Goal: Task Accomplishment & Management: Manage account settings

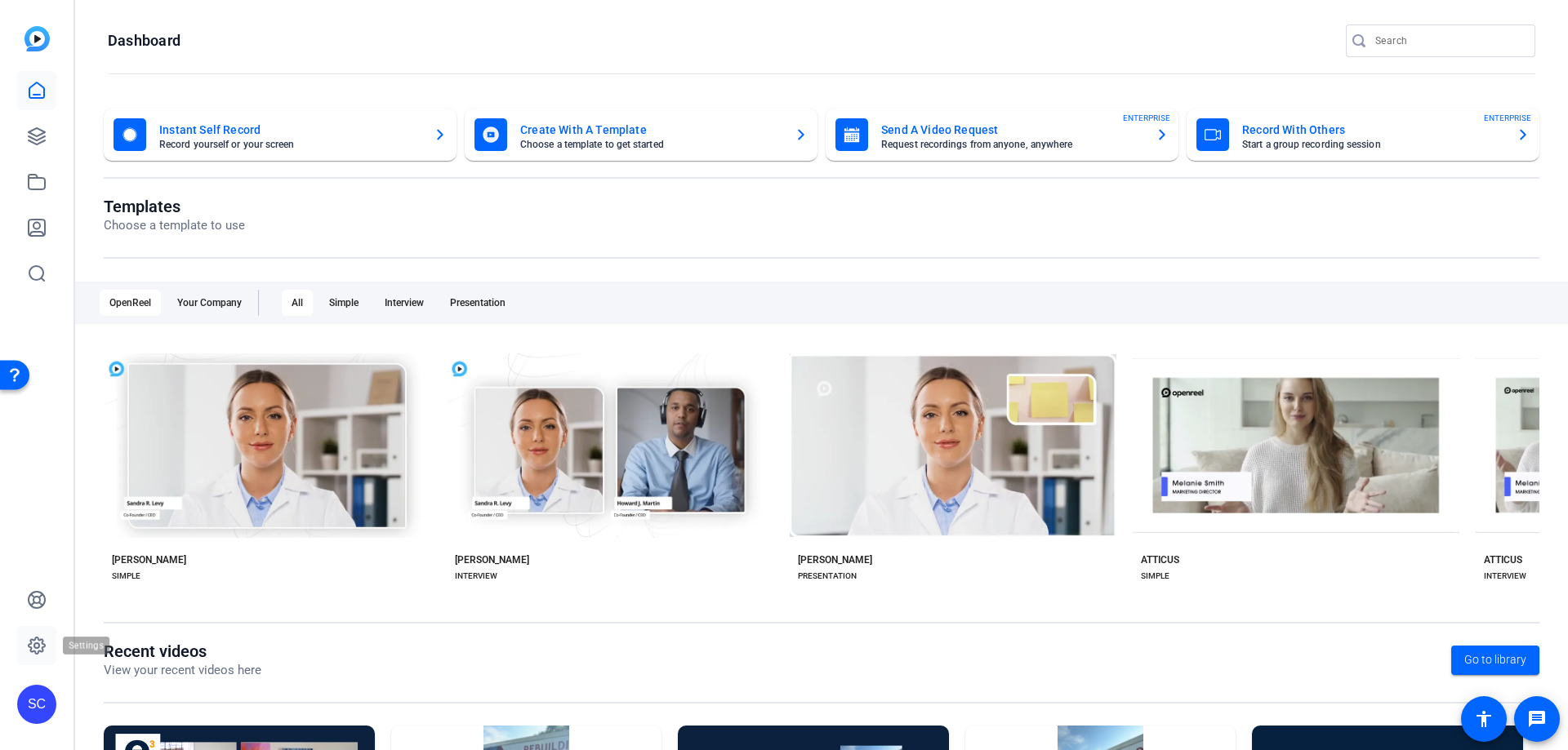
click at [31, 642] on icon at bounding box center [36, 645] width 16 height 16
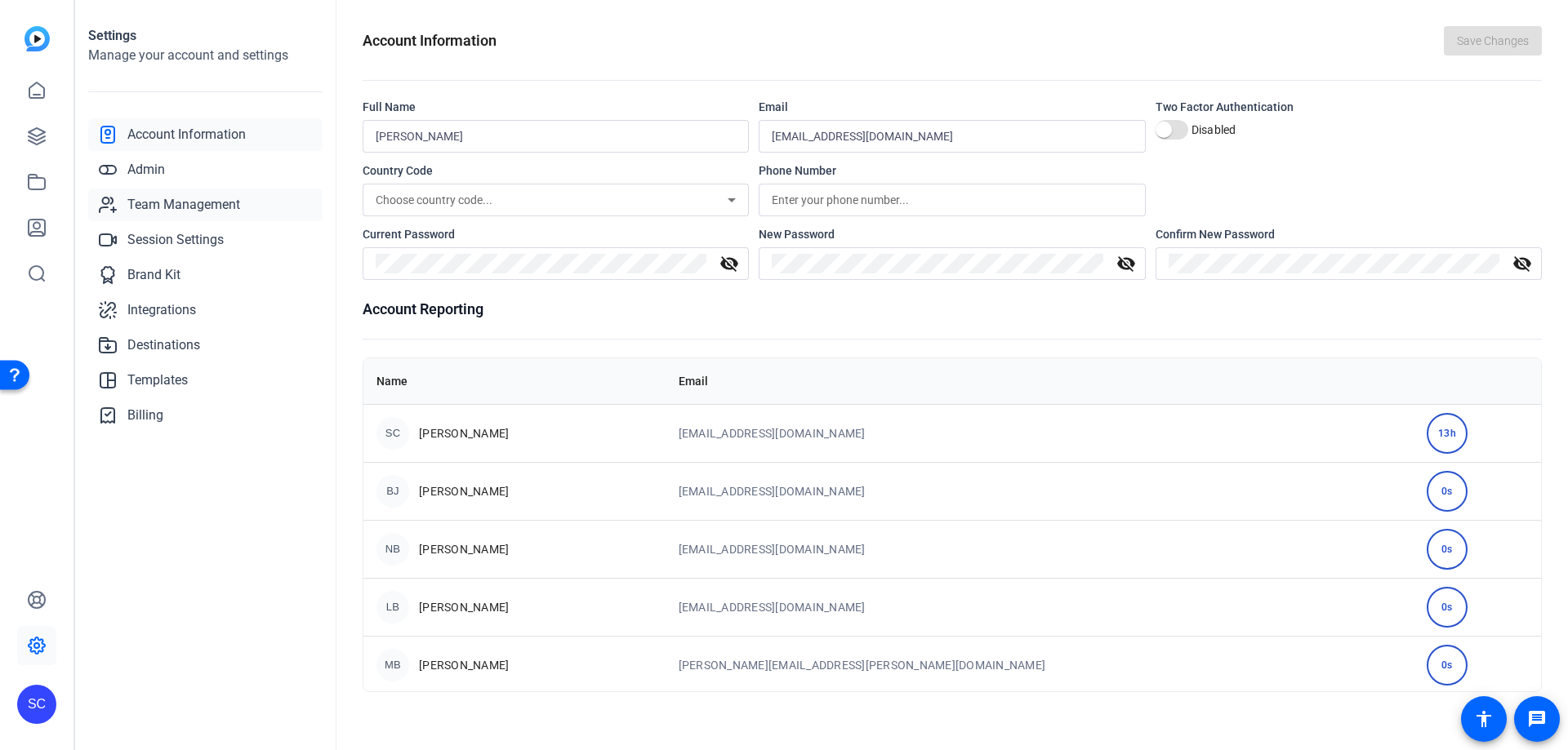
click at [219, 207] on span "Team Management" at bounding box center [184, 205] width 112 height 20
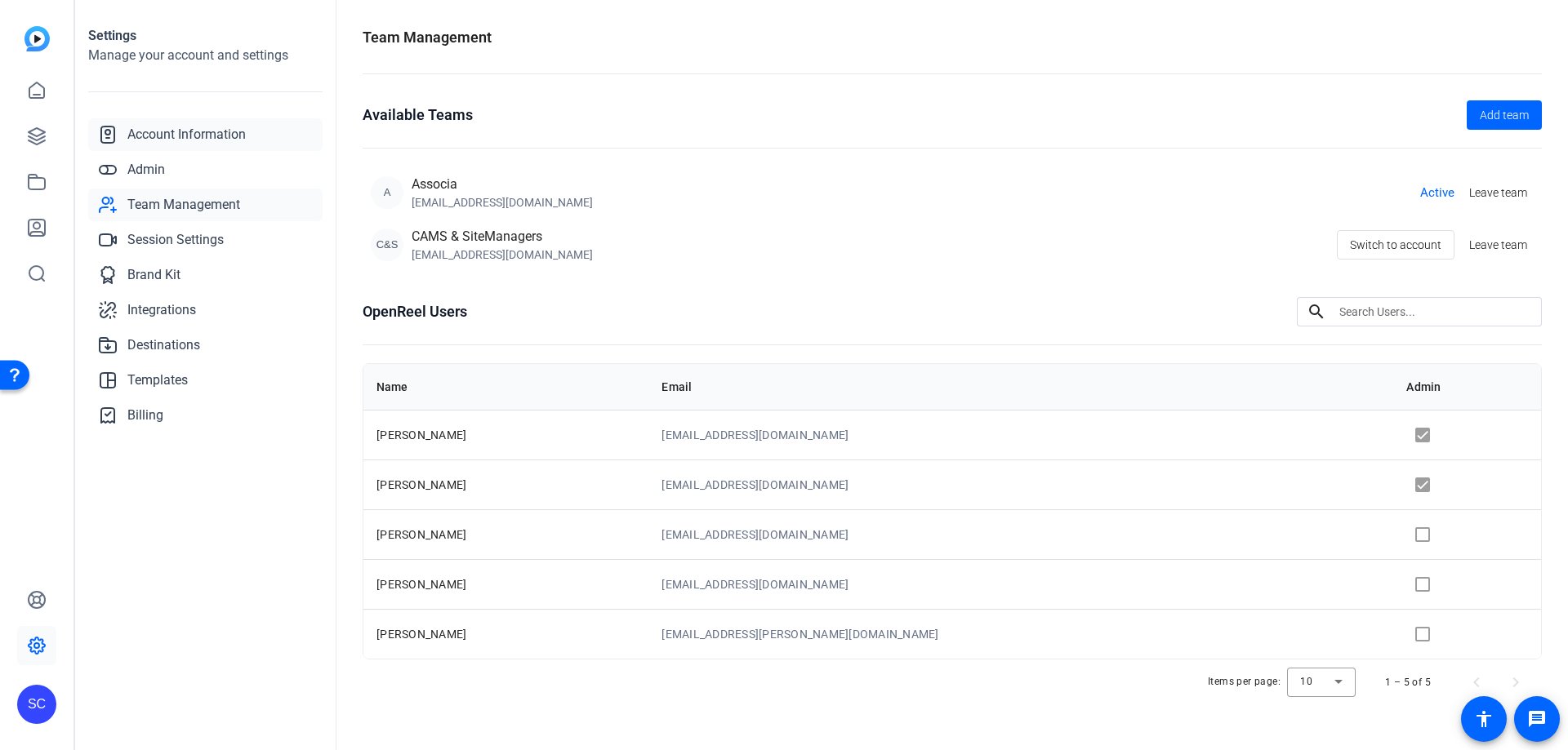
click at [199, 139] on span "Account Information" at bounding box center [187, 134] width 118 height 20
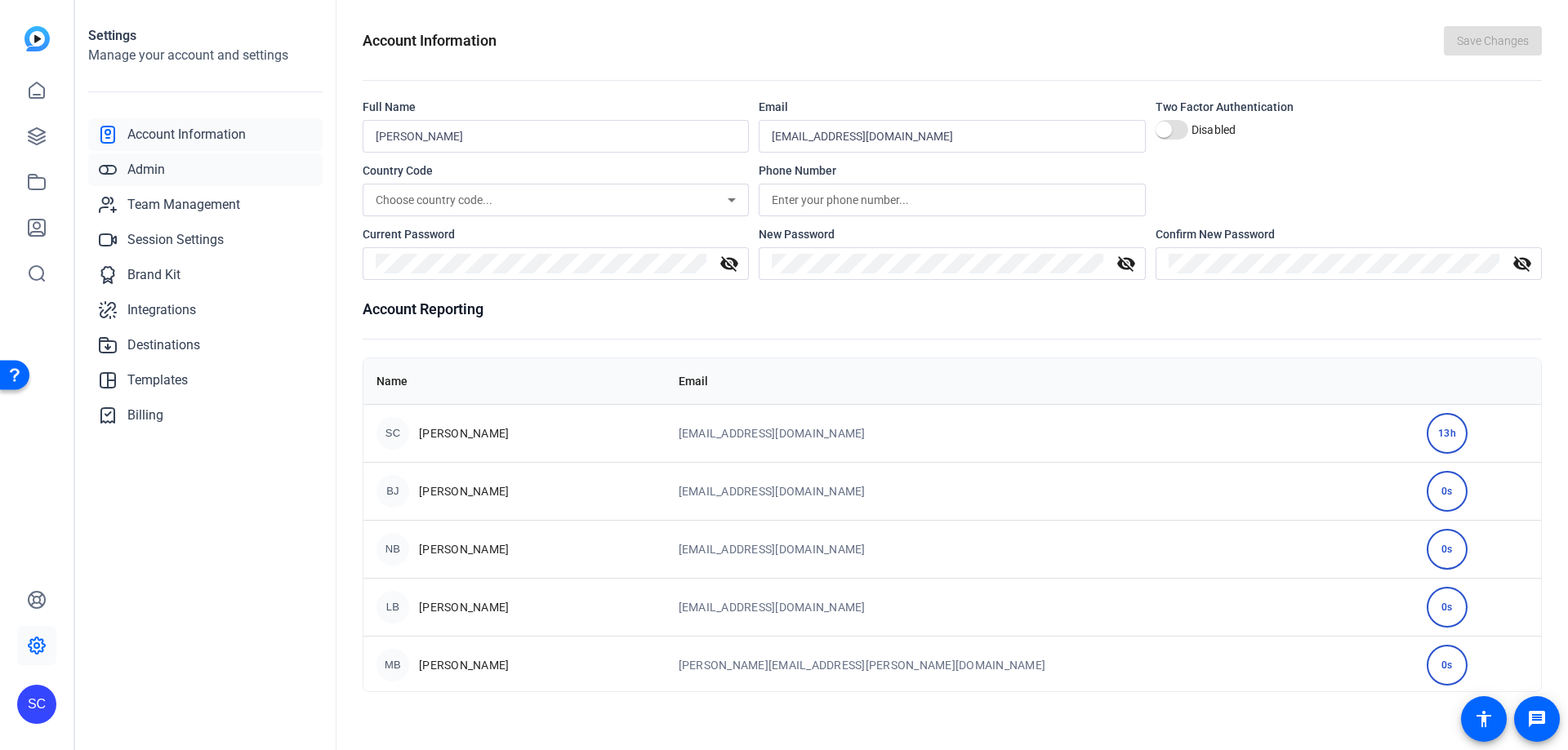
click at [162, 172] on span "Admin" at bounding box center [146, 170] width 37 height 20
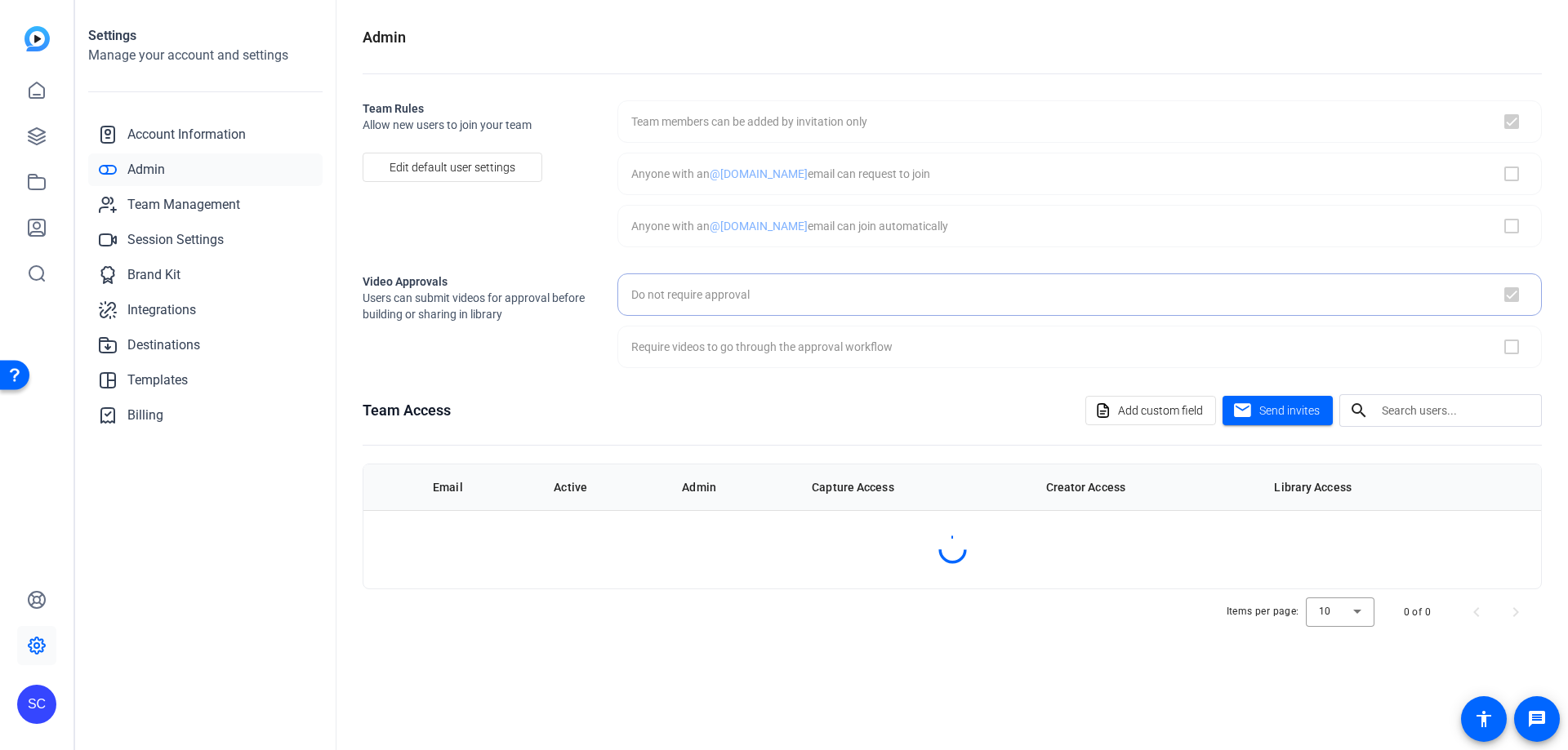
checkbox input "true"
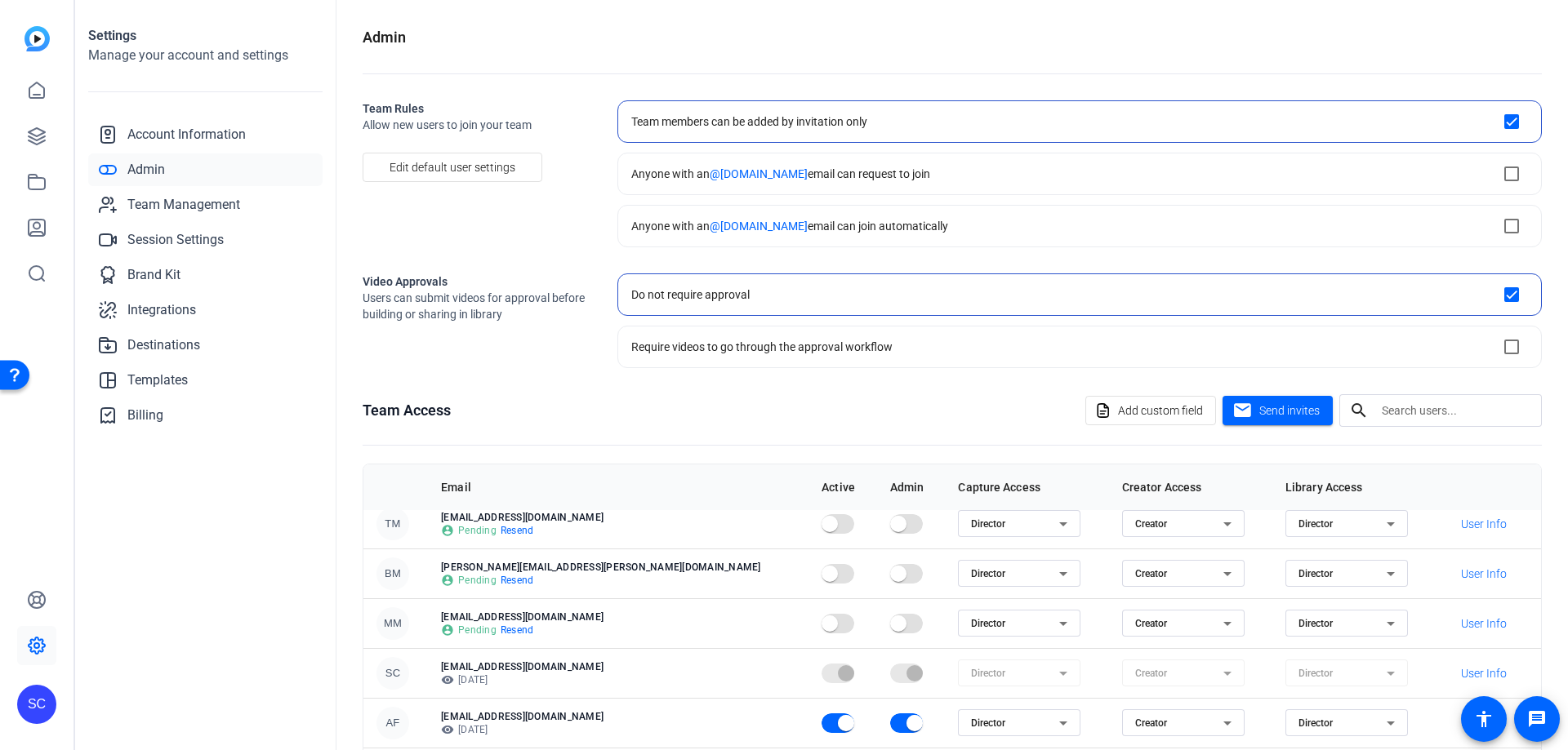
scroll to position [120, 0]
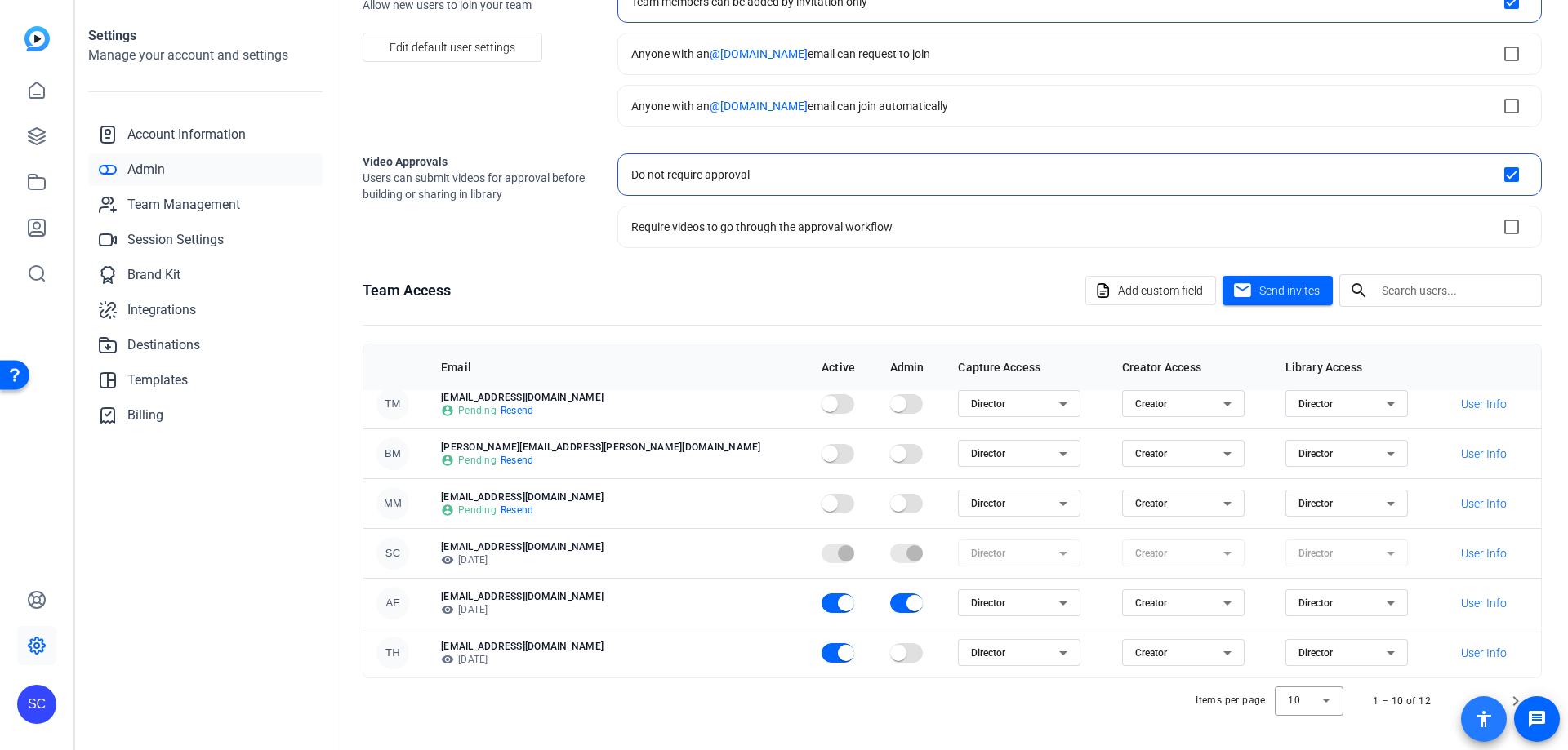
click at [1506, 699] on span at bounding box center [1484, 720] width 46 height 46
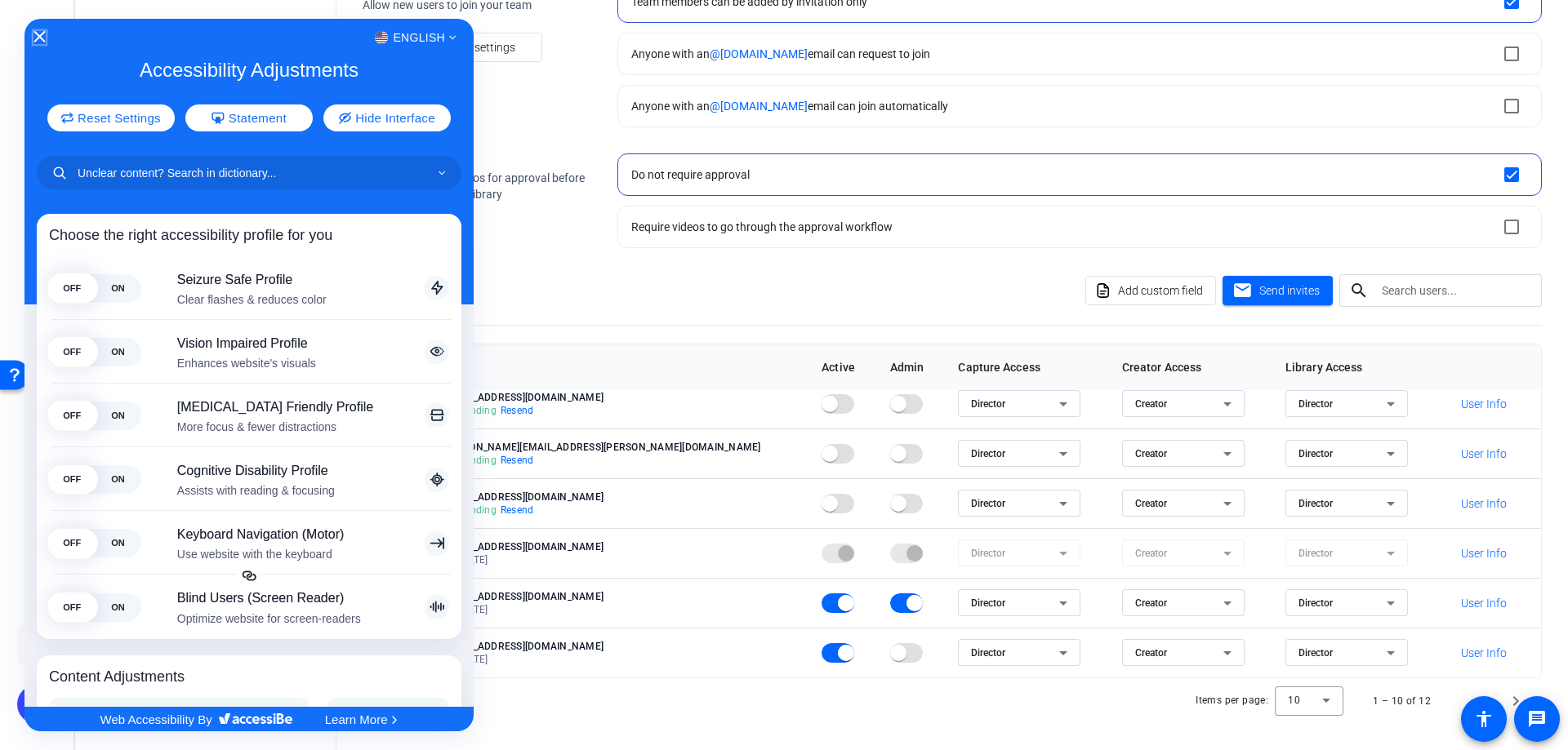
click at [36, 38] on icon "Close Accessibility Interface" at bounding box center [39, 37] width 11 height 11
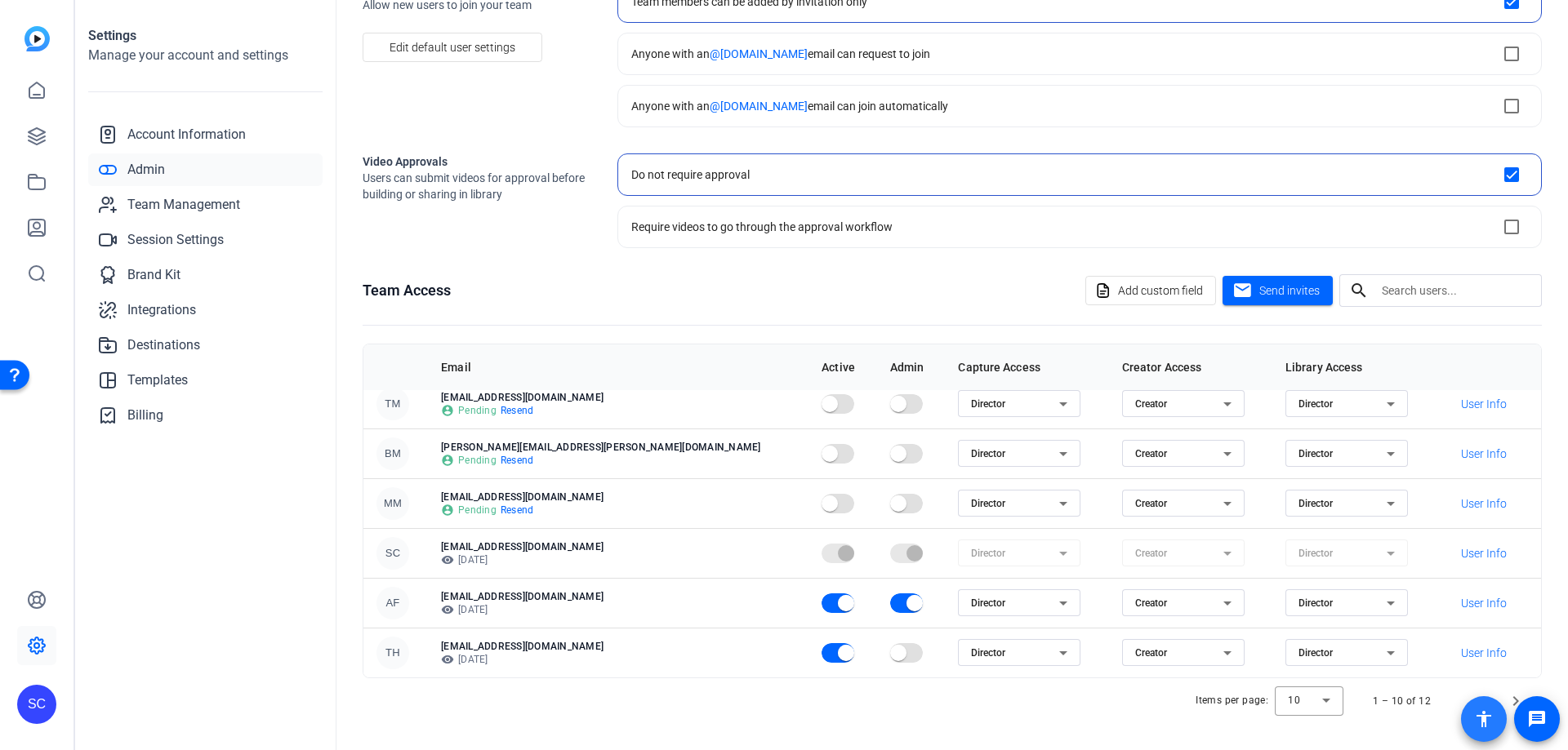
click at [1506, 703] on span at bounding box center [1484, 720] width 46 height 46
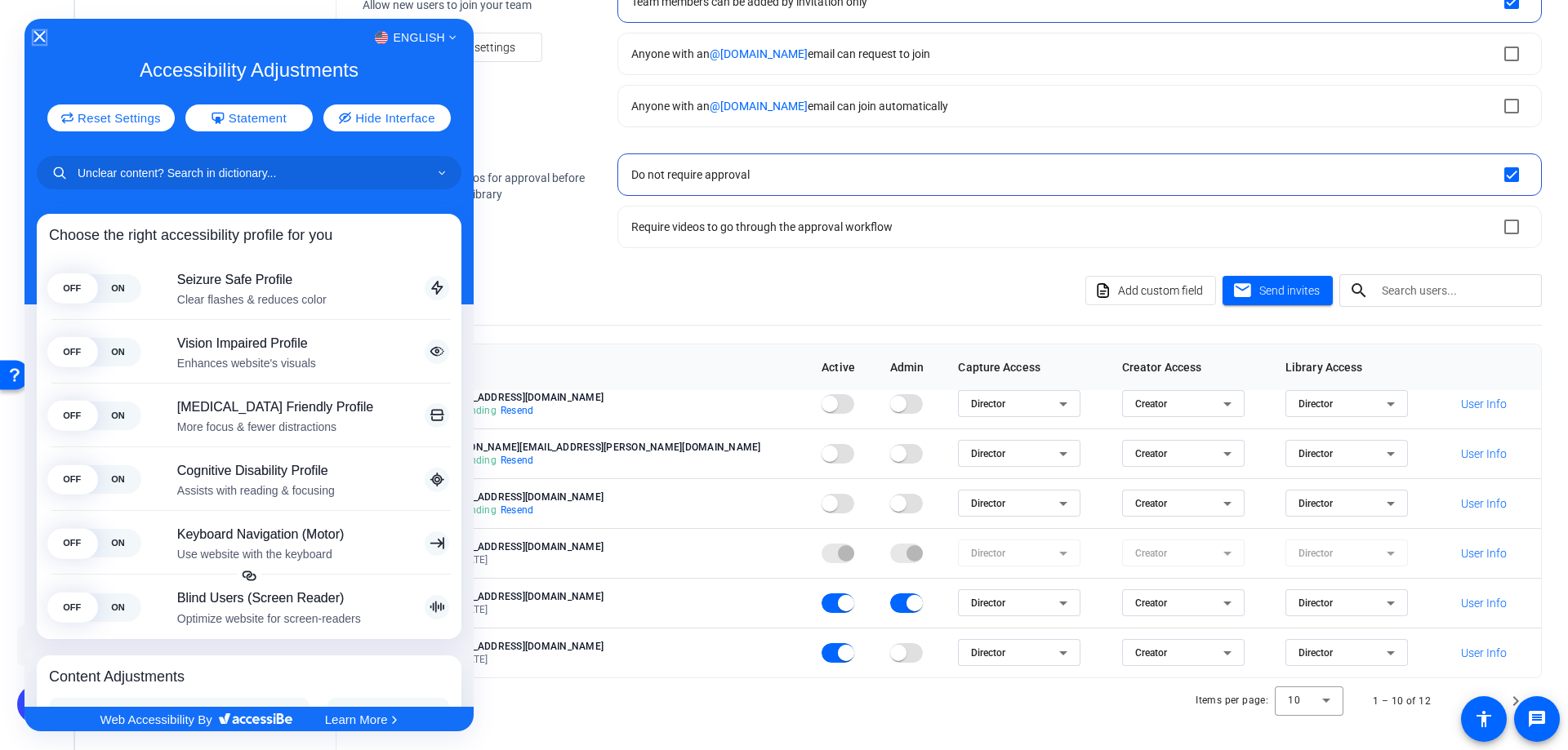
click at [43, 37] on icon "Close Accessibility Interface" at bounding box center [39, 37] width 11 height 11
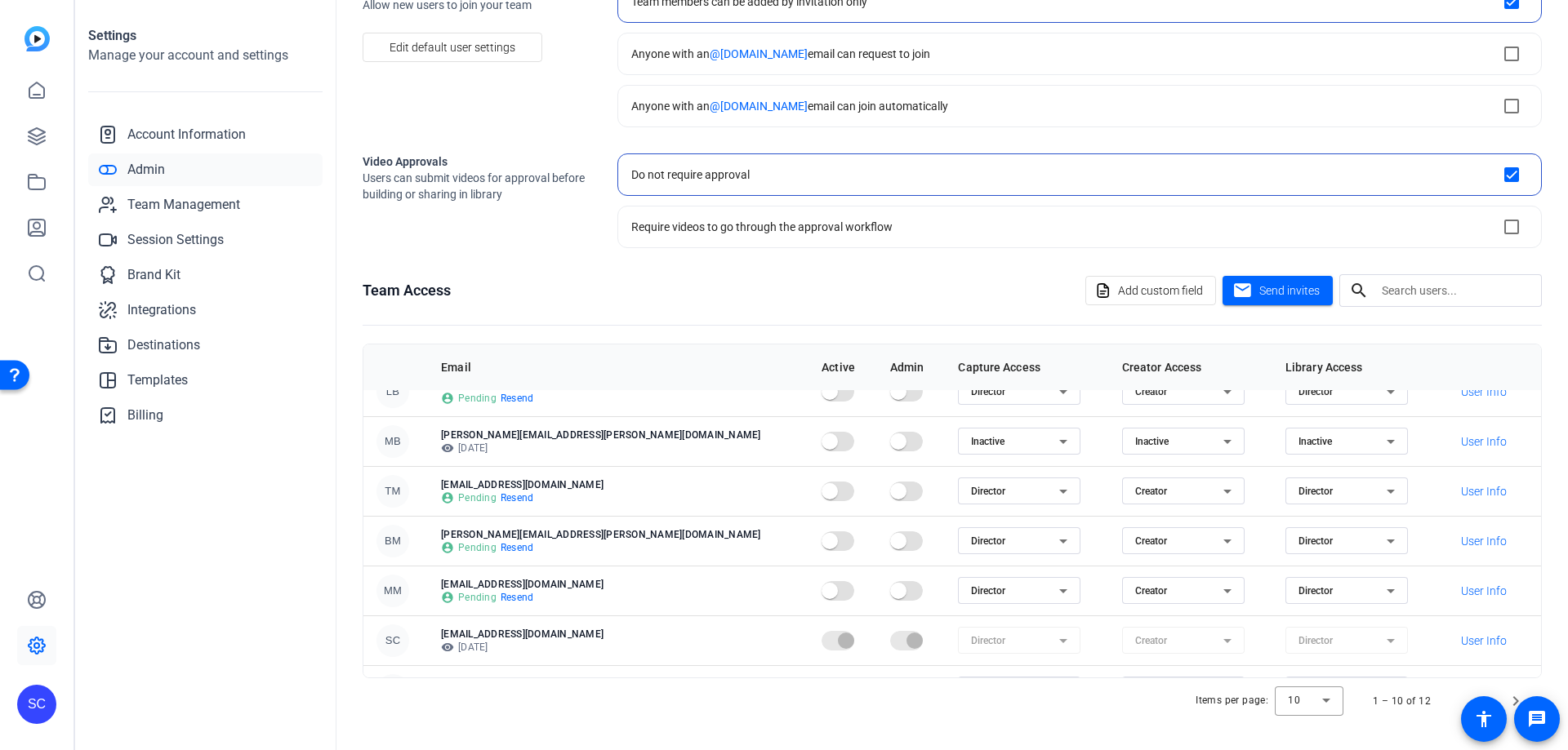
scroll to position [211, 0]
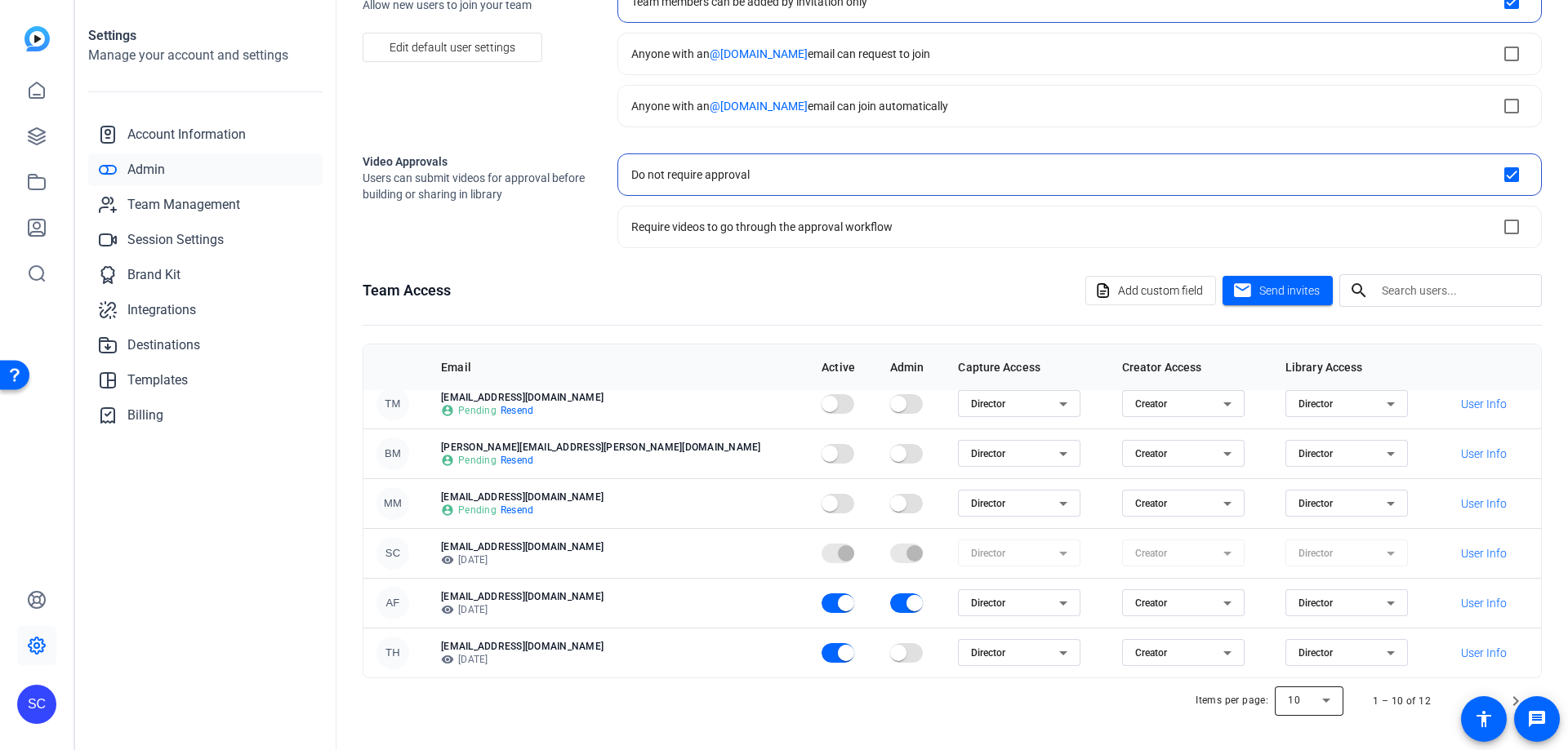
click at [1318, 700] on div at bounding box center [1309, 700] width 69 height 39
click at [1292, 615] on span "20" at bounding box center [1287, 615] width 12 height 20
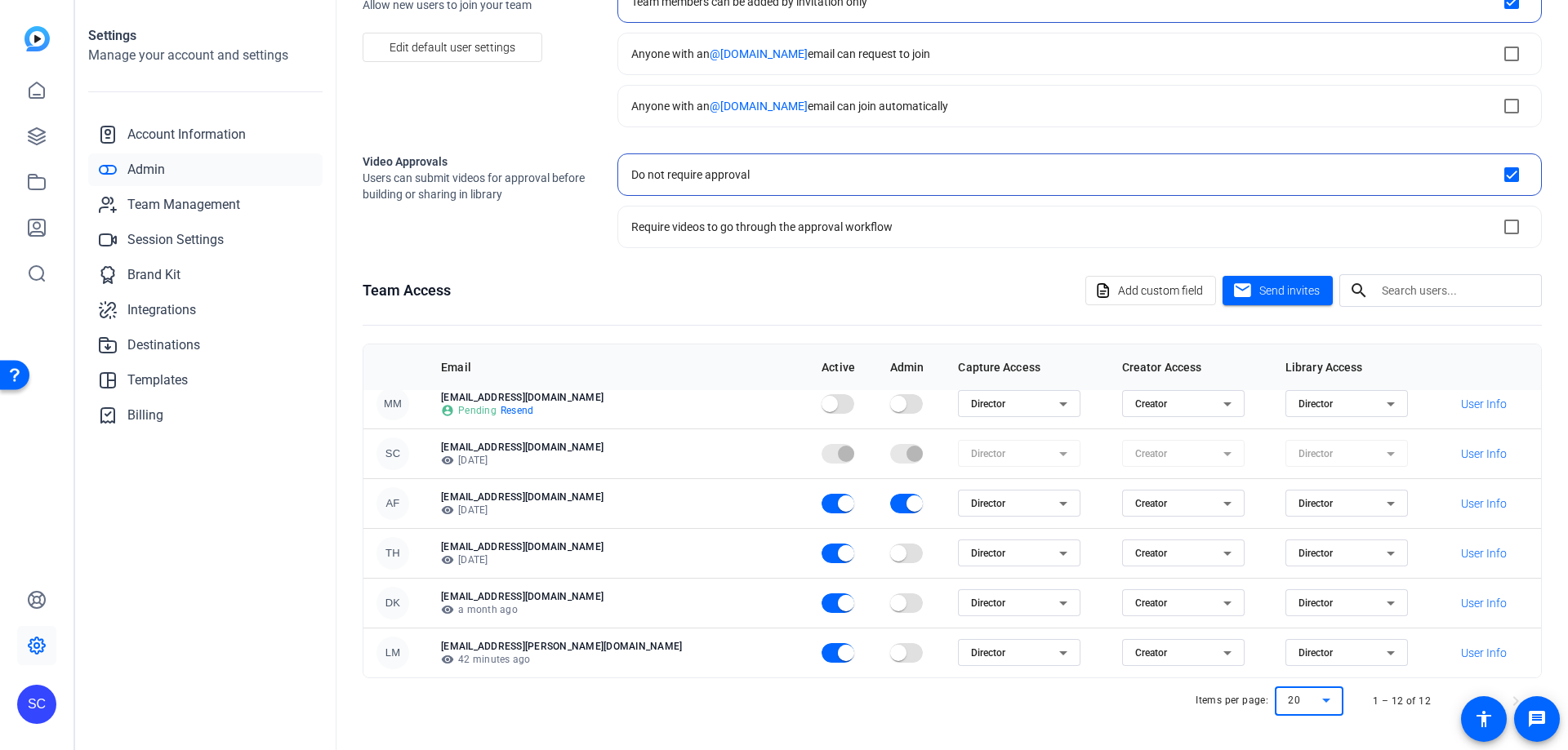
scroll to position [229, 0]
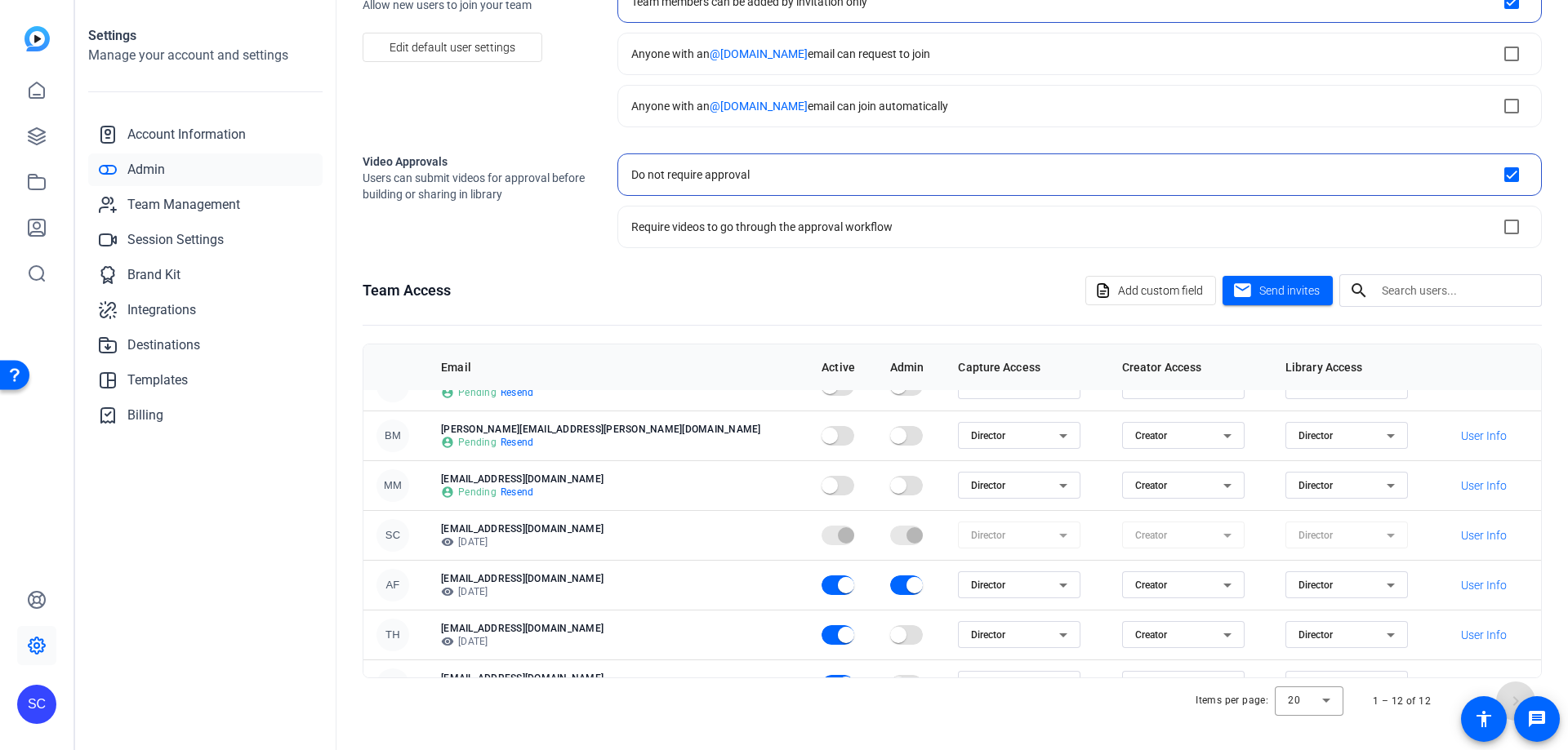
click at [1509, 702] on span "Next page" at bounding box center [1515, 700] width 39 height 39
click at [1465, 697] on openreel-root "SC Settings Manage your account and settings Account Information Admin Team Man…" at bounding box center [784, 375] width 1568 height 750
click at [1513, 703] on span "Next page" at bounding box center [1515, 700] width 39 height 39
